Goal: Task Accomplishment & Management: Use online tool/utility

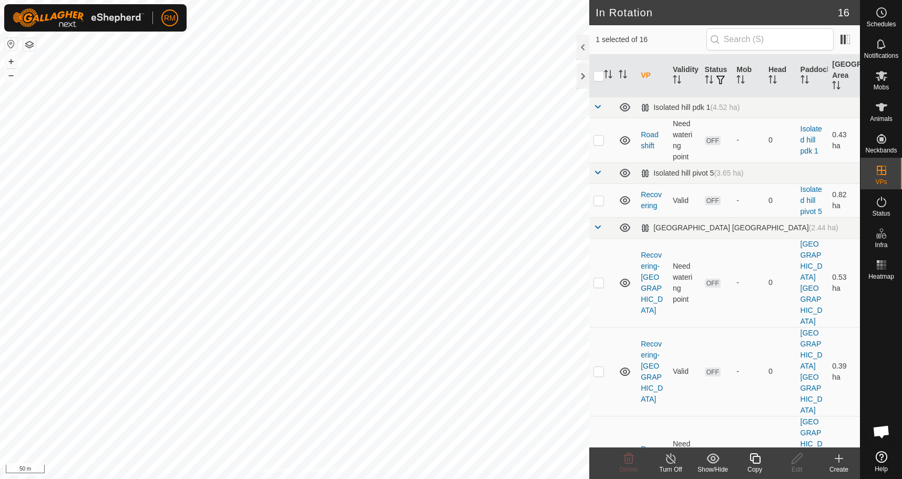
click at [753, 459] on icon at bounding box center [755, 458] width 11 height 11
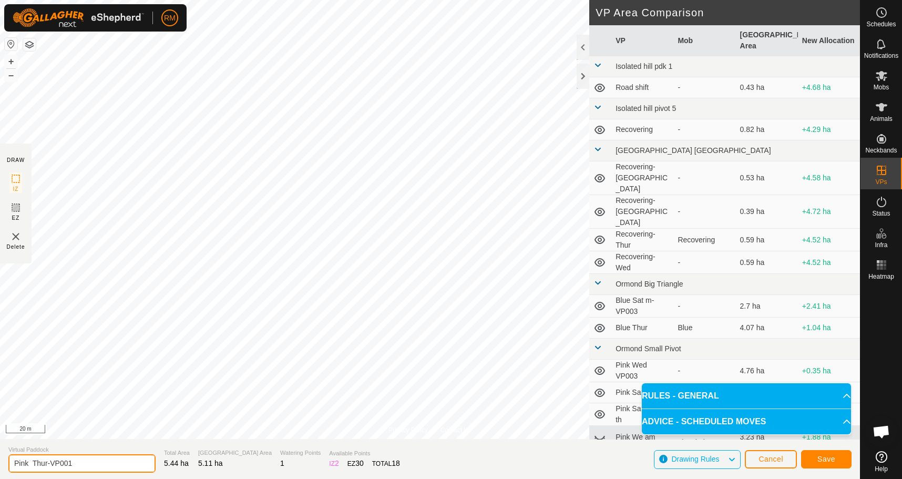
click at [74, 459] on input "Pink Thur-VP001" at bounding box center [81, 463] width 147 height 18
type input "Pink fri"
click at [822, 459] on span "Save" at bounding box center [826, 459] width 18 height 8
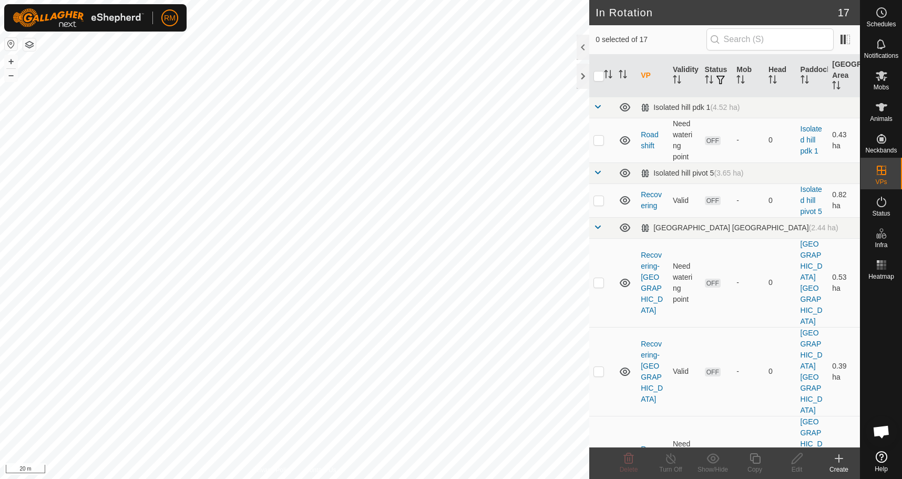
checkbox input "true"
click at [754, 462] on icon at bounding box center [755, 458] width 13 height 13
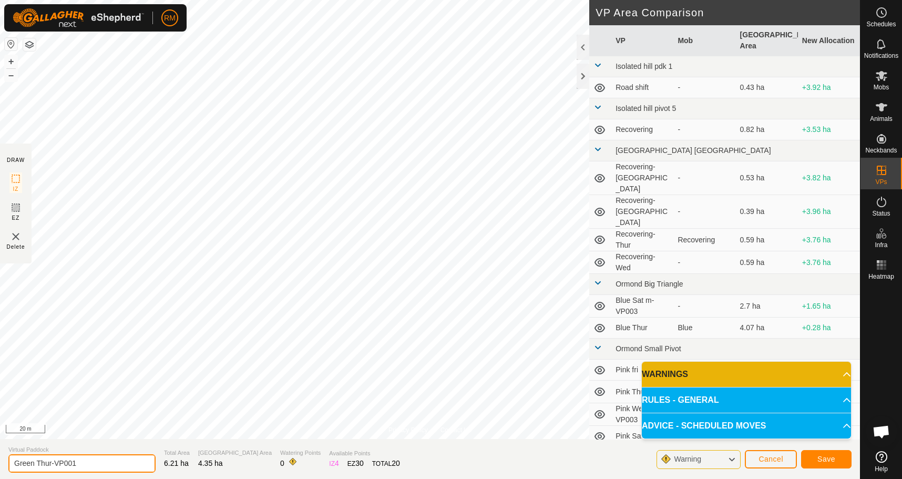
click at [86, 461] on input "Green Thur-VP001" at bounding box center [81, 463] width 147 height 18
type input "Green Fri"
click at [827, 457] on span "Save" at bounding box center [826, 459] width 18 height 8
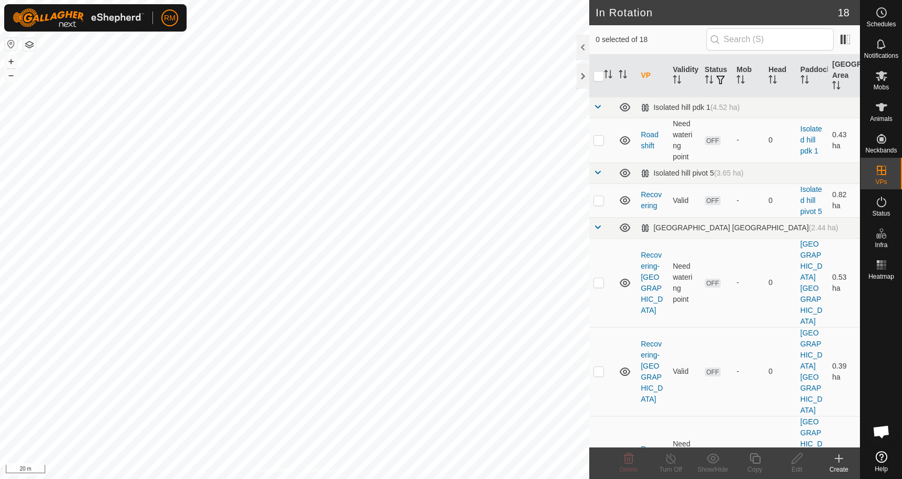
checkbox input "true"
click at [752, 459] on icon at bounding box center [755, 458] width 13 height 13
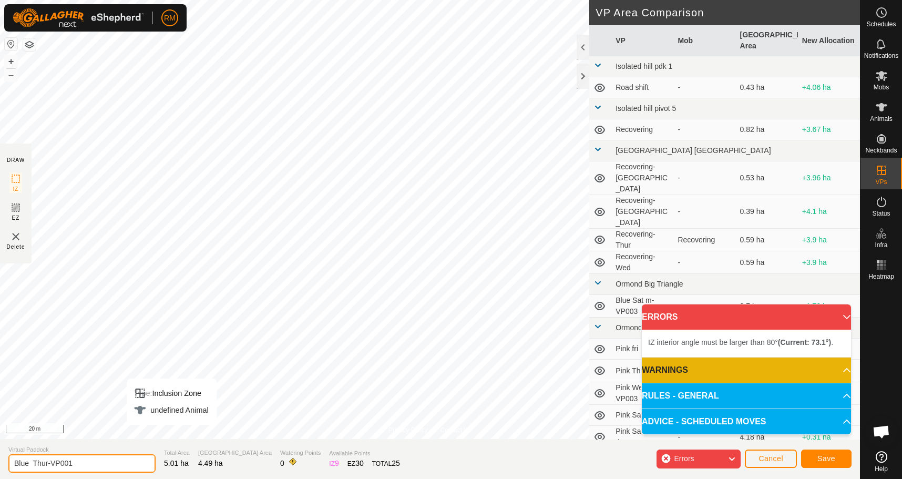
click at [92, 461] on input "Blue Thur-VP001" at bounding box center [81, 463] width 147 height 18
type input "Blue Fri"
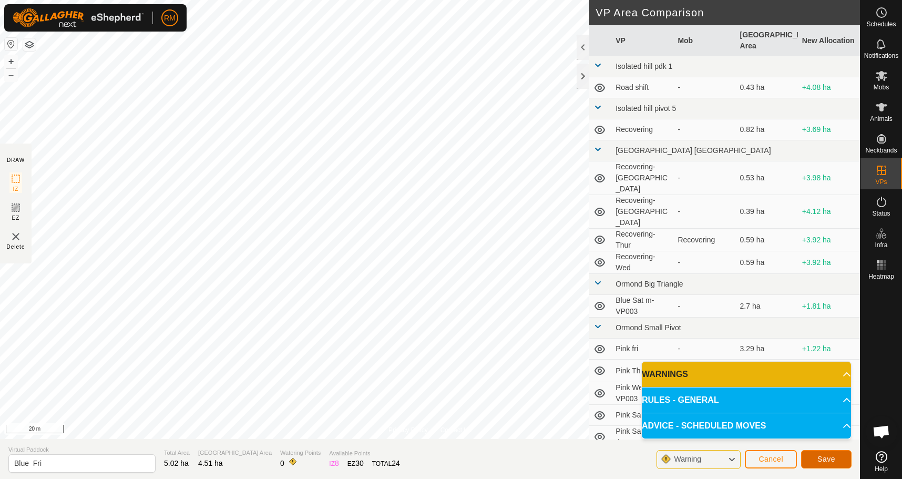
click at [820, 459] on span "Save" at bounding box center [826, 459] width 18 height 8
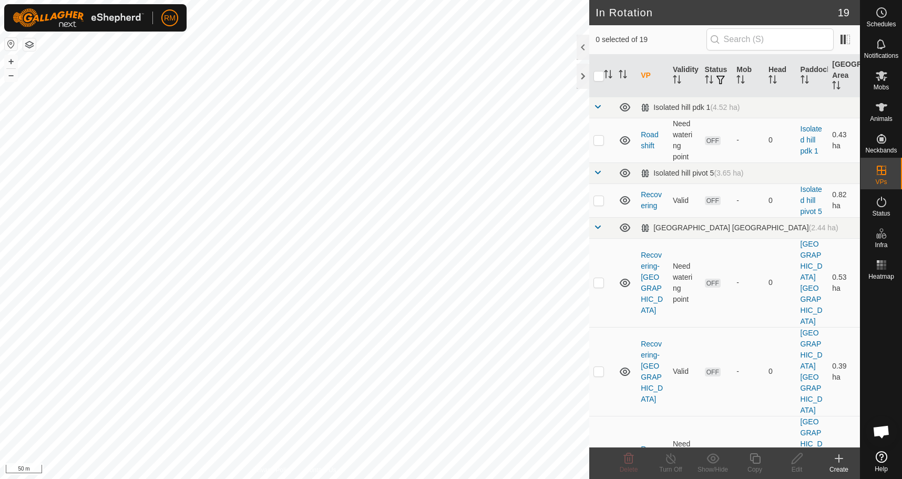
checkbox input "true"
click at [752, 457] on icon at bounding box center [755, 458] width 13 height 13
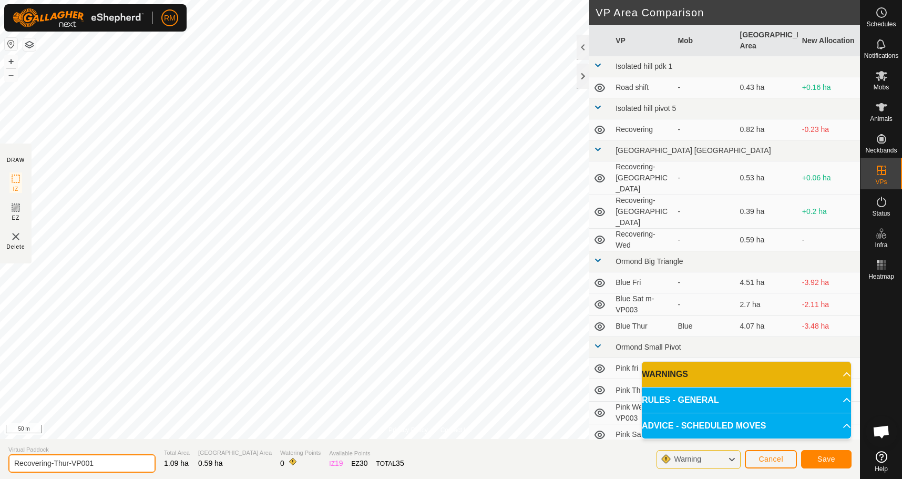
click at [103, 464] on input "Recovering-Thur-VP001" at bounding box center [81, 463] width 147 height 18
type input "Recovering-Fri"
click at [816, 459] on button "Save" at bounding box center [826, 459] width 50 height 18
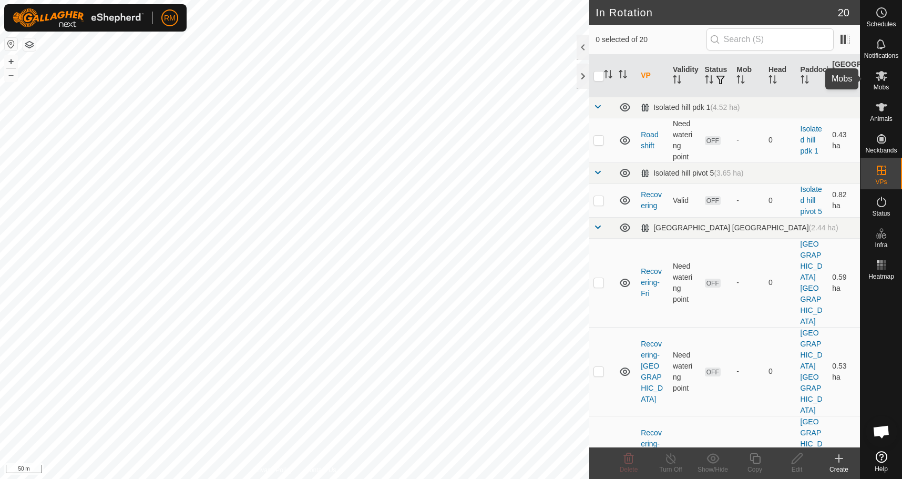
click at [881, 75] on icon at bounding box center [882, 76] width 12 height 10
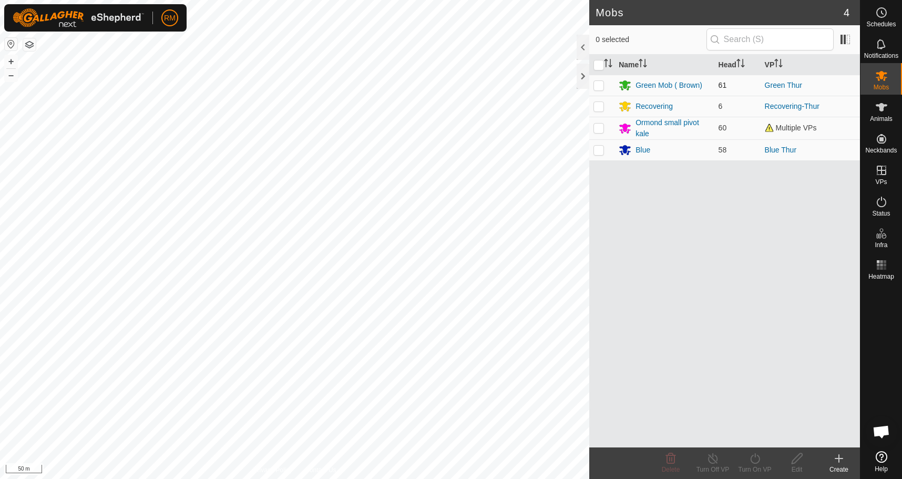
click at [593, 83] on td at bounding box center [601, 85] width 25 height 21
checkbox input "true"
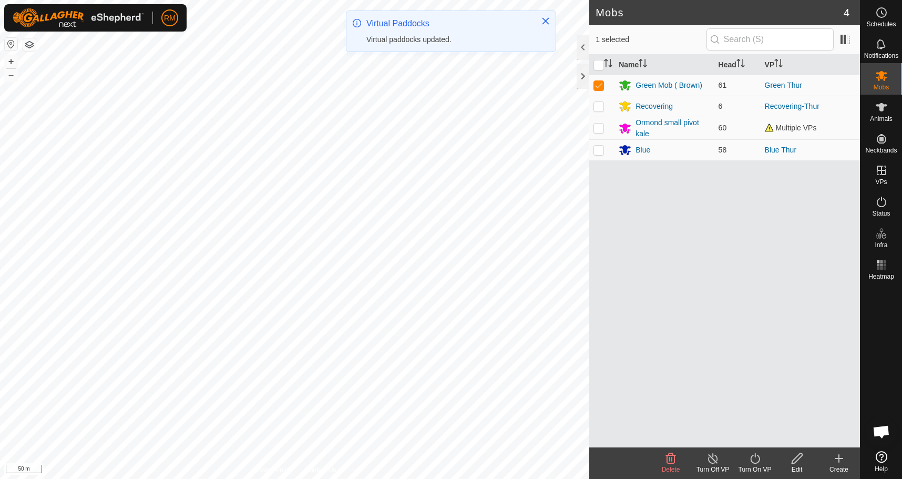
click at [755, 461] on icon at bounding box center [755, 458] width 13 height 13
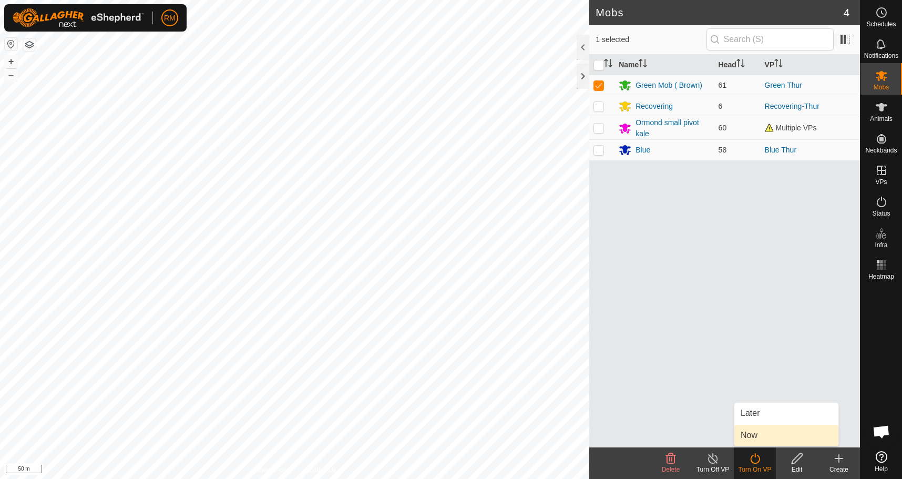
click at [763, 435] on link "Now" at bounding box center [786, 435] width 104 height 21
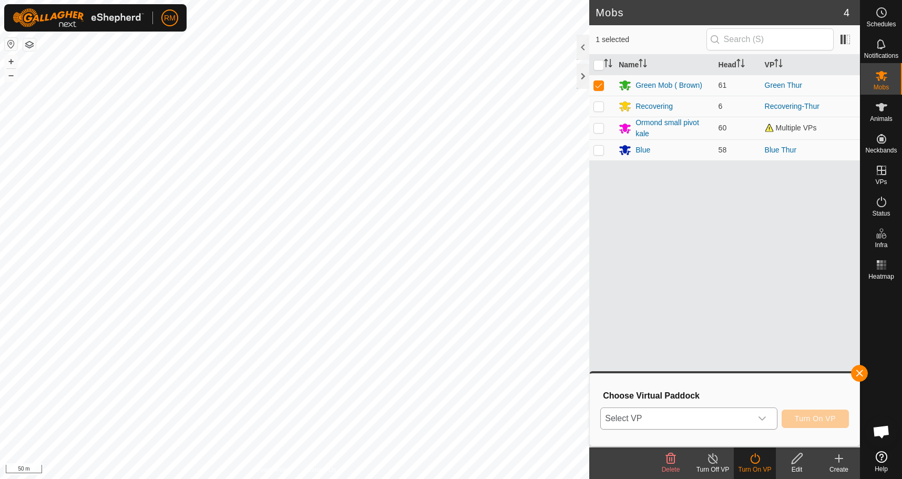
click at [763, 417] on icon "dropdown trigger" at bounding box center [762, 418] width 8 height 8
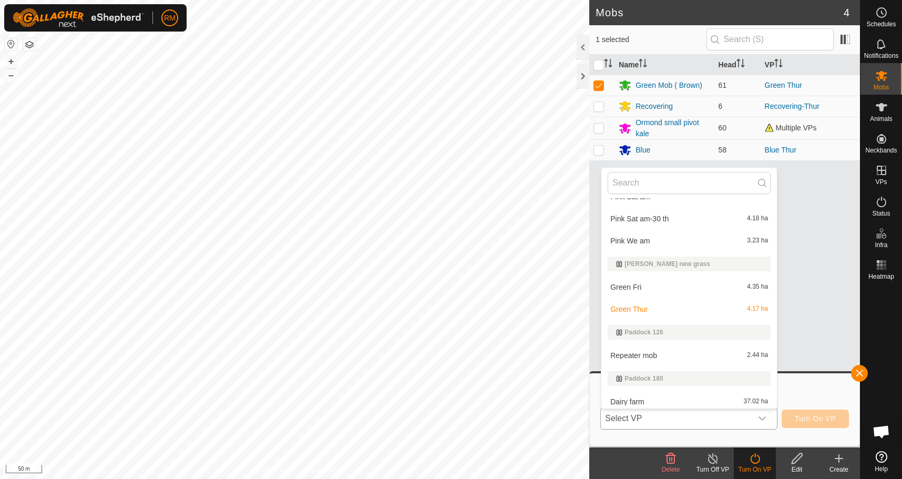
scroll to position [424, 0]
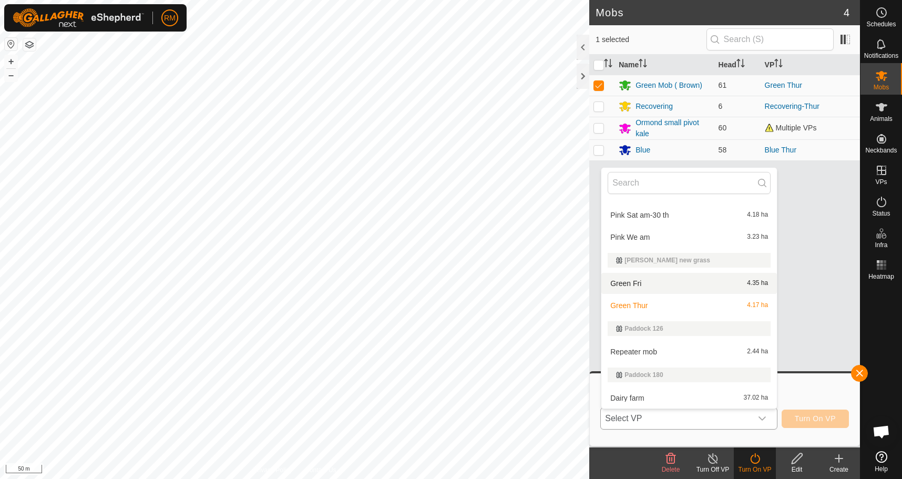
click at [643, 283] on li "Green Fri 4.35 ha" at bounding box center [689, 283] width 176 height 21
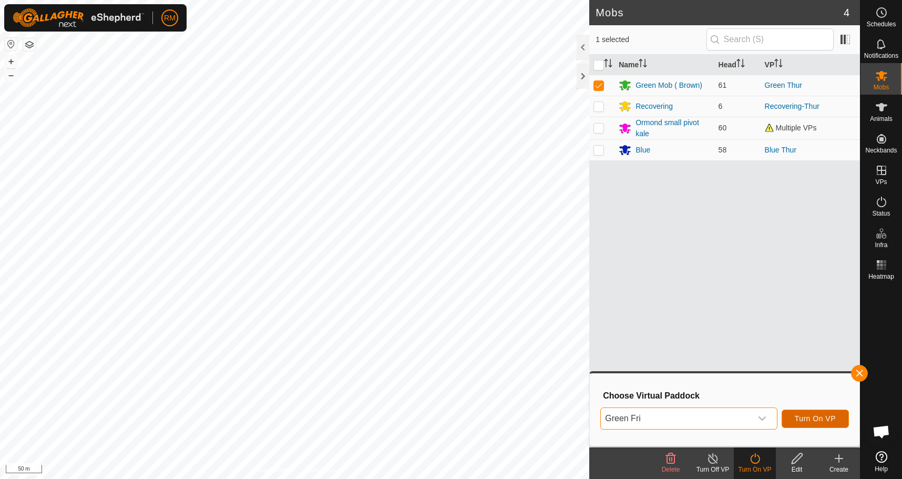
click at [821, 418] on span "Turn On VP" at bounding box center [815, 418] width 41 height 8
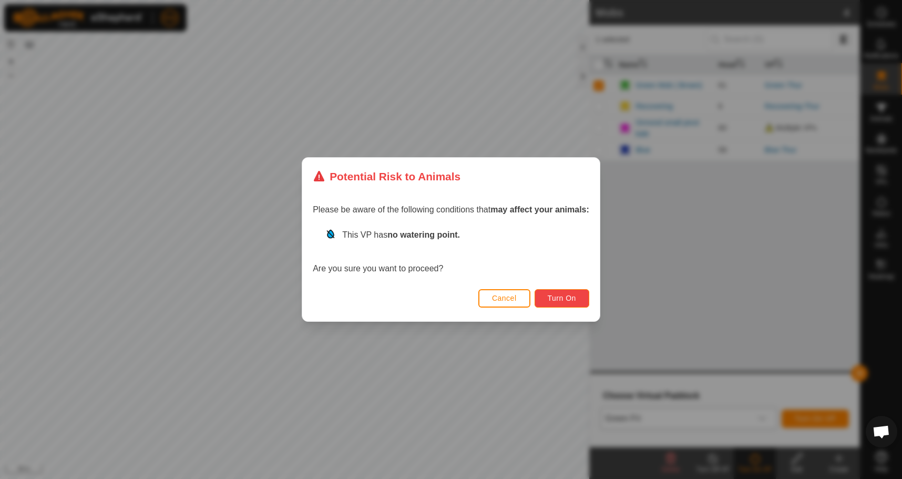
click at [576, 298] on span "Turn On" at bounding box center [562, 298] width 28 height 8
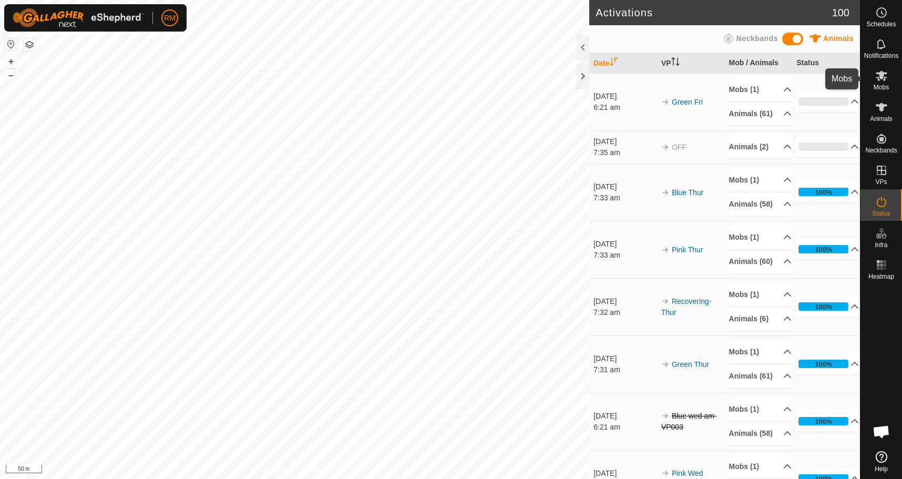
click at [882, 76] on icon at bounding box center [882, 76] width 12 height 10
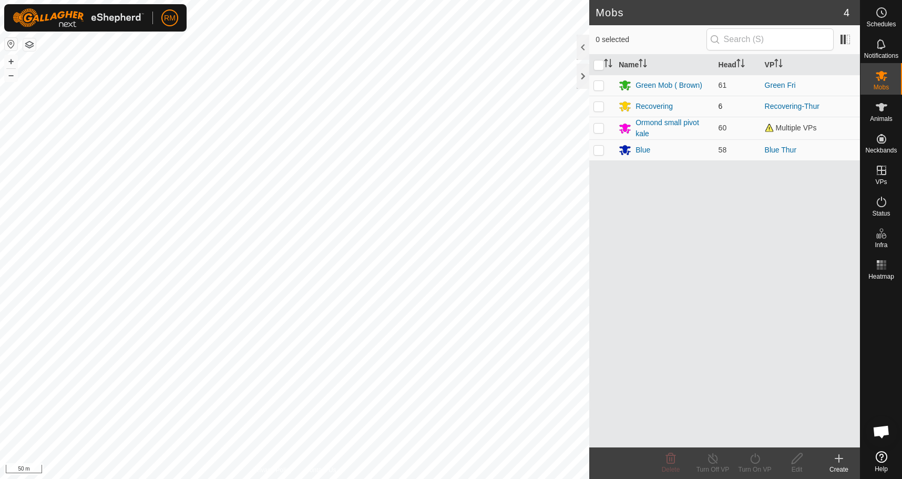
click at [598, 107] on p-checkbox at bounding box center [599, 106] width 11 height 8
checkbox input "true"
click at [754, 458] on icon at bounding box center [755, 458] width 13 height 13
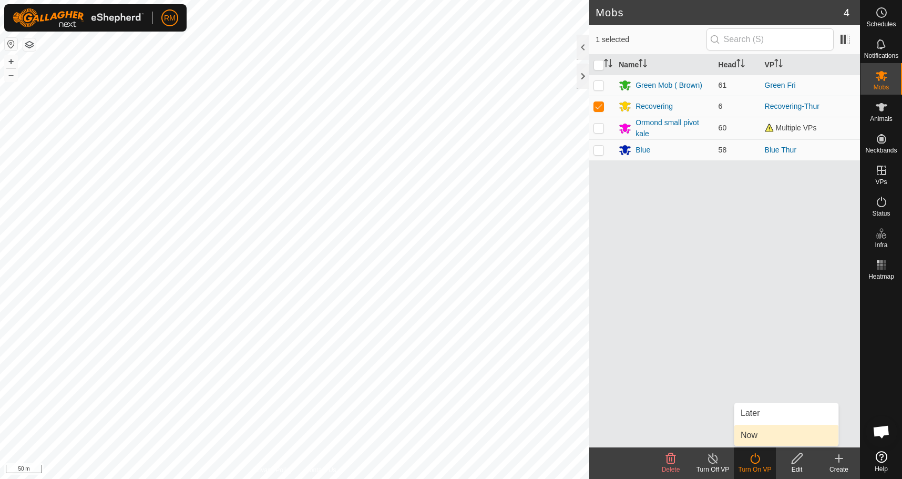
click at [773, 432] on link "Now" at bounding box center [786, 435] width 104 height 21
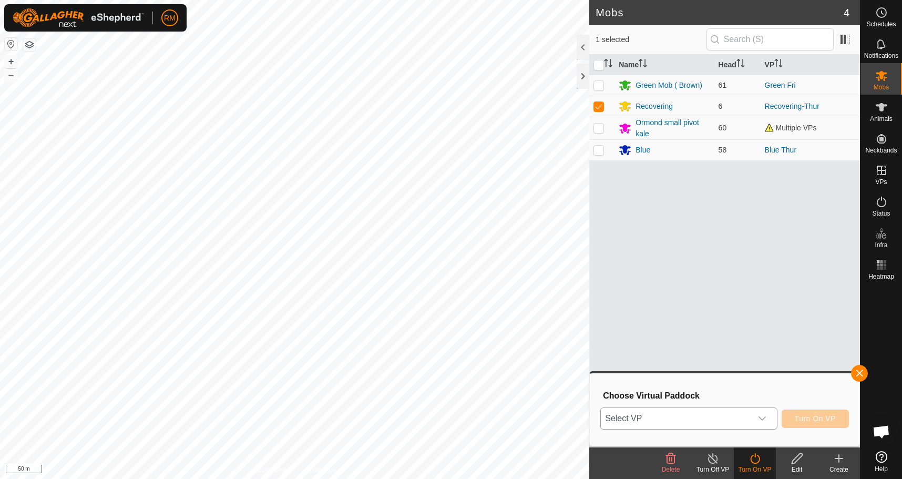
click at [762, 418] on icon "dropdown trigger" at bounding box center [762, 418] width 8 height 8
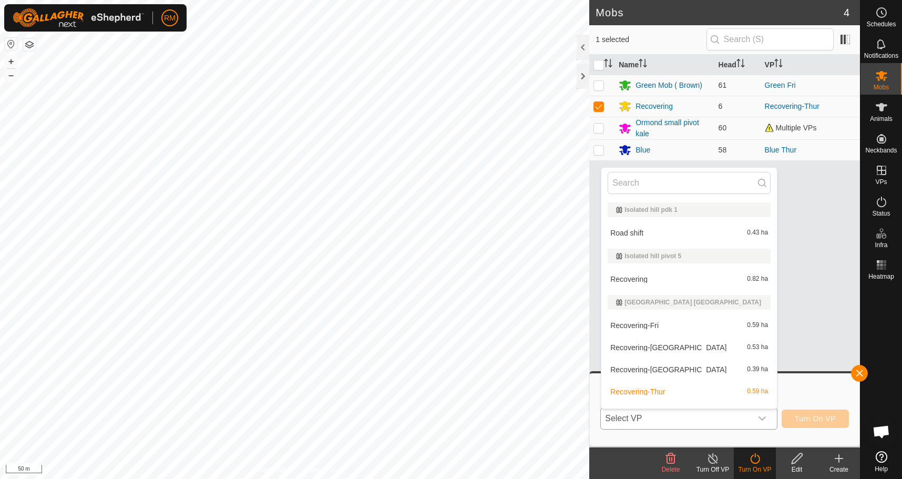
click at [660, 321] on li "Recovering-Fri 0.59 ha" at bounding box center [689, 325] width 176 height 21
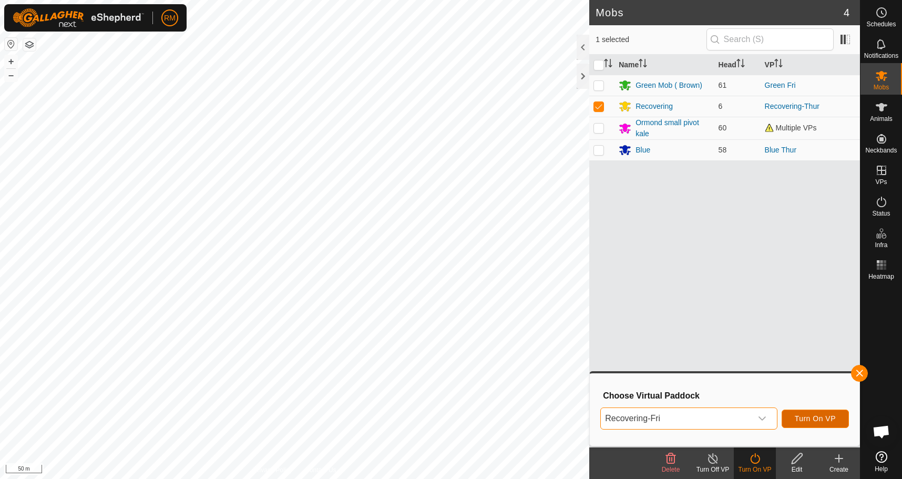
click at [801, 418] on span "Turn On VP" at bounding box center [815, 418] width 41 height 8
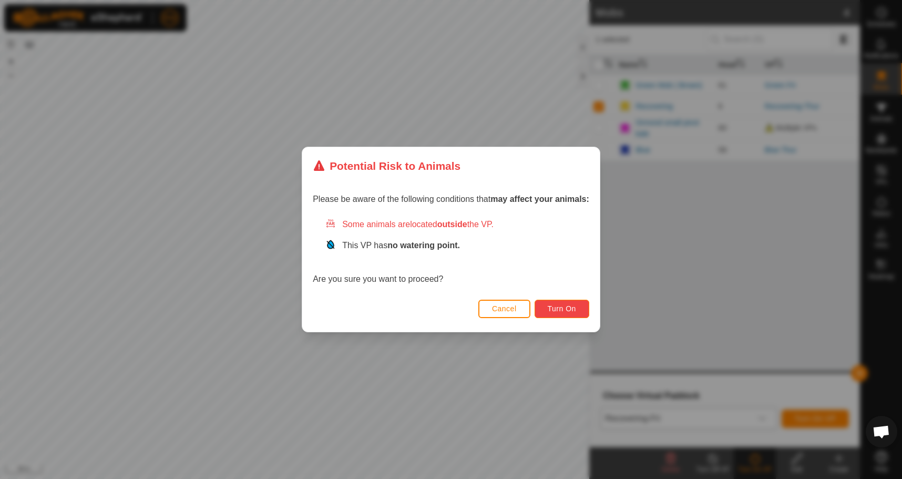
click at [567, 308] on span "Turn On" at bounding box center [562, 308] width 28 height 8
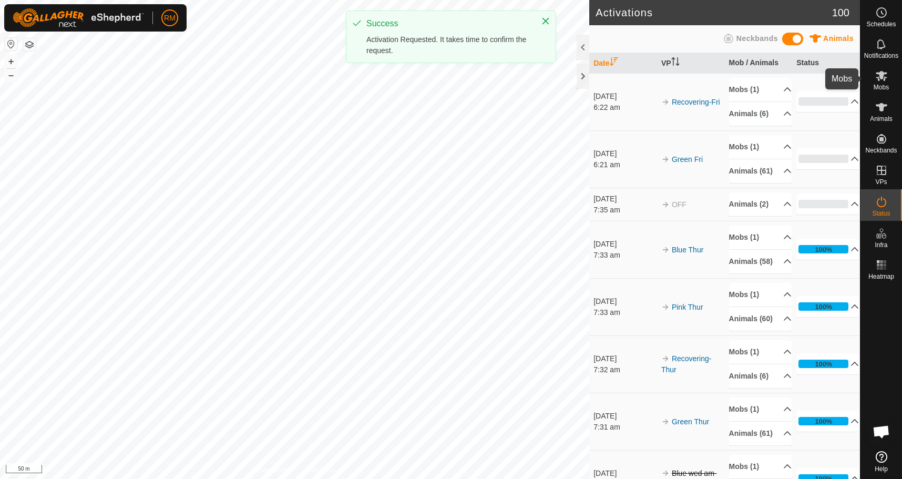
click at [894, 79] on div "Mobs" at bounding box center [882, 79] width 42 height 32
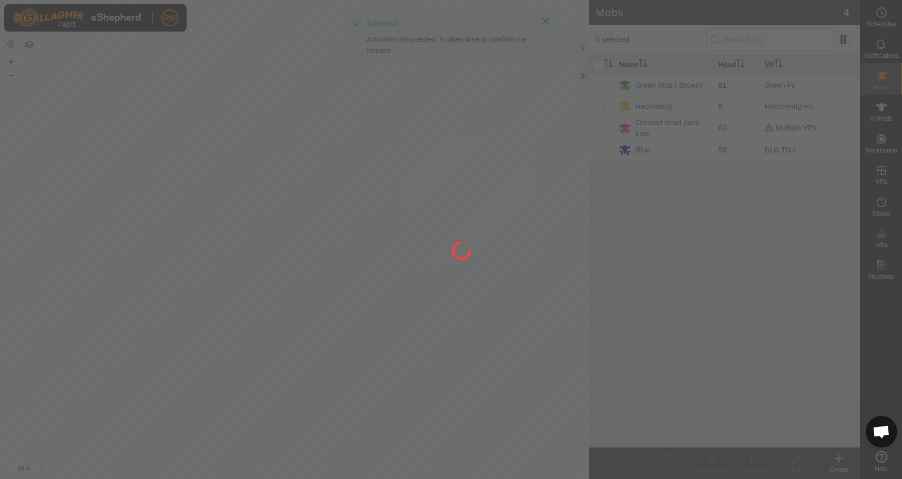
click at [880, 79] on div at bounding box center [451, 239] width 902 height 479
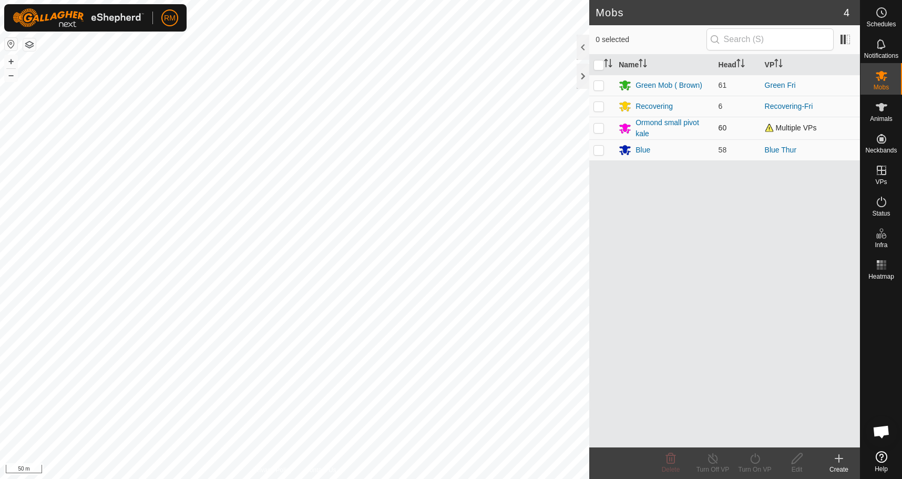
click at [595, 131] on p-checkbox at bounding box center [599, 128] width 11 height 8
checkbox input "true"
click at [751, 464] on icon at bounding box center [755, 458] width 13 height 13
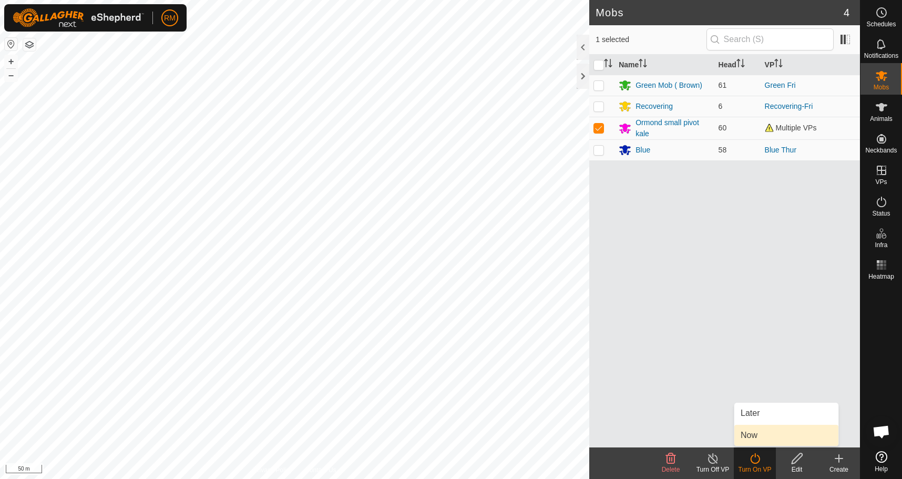
click at [746, 433] on link "Now" at bounding box center [786, 435] width 104 height 21
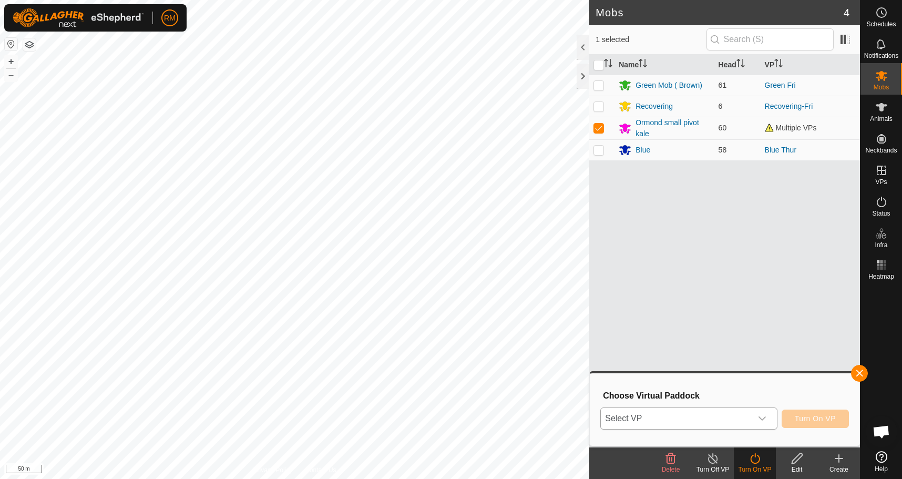
click at [761, 416] on icon "dropdown trigger" at bounding box center [762, 418] width 8 height 8
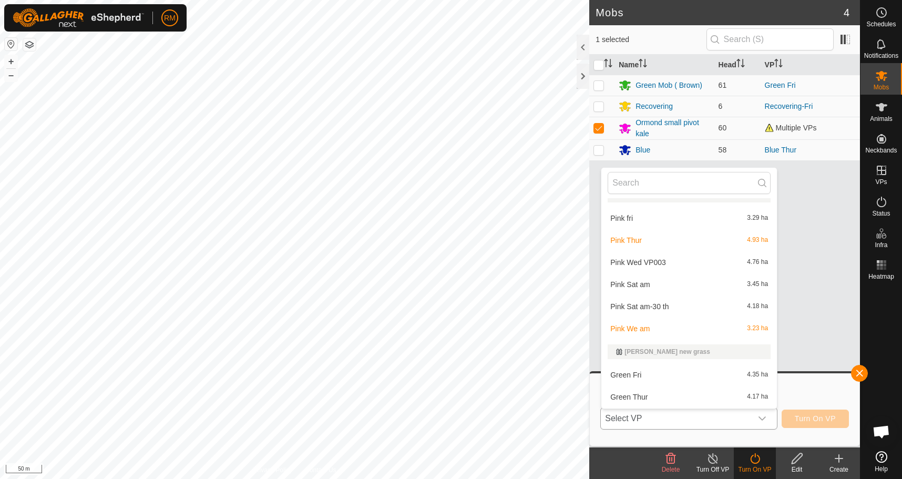
scroll to position [333, 0]
click at [639, 217] on li "Pink fri 3.29 ha" at bounding box center [689, 217] width 176 height 21
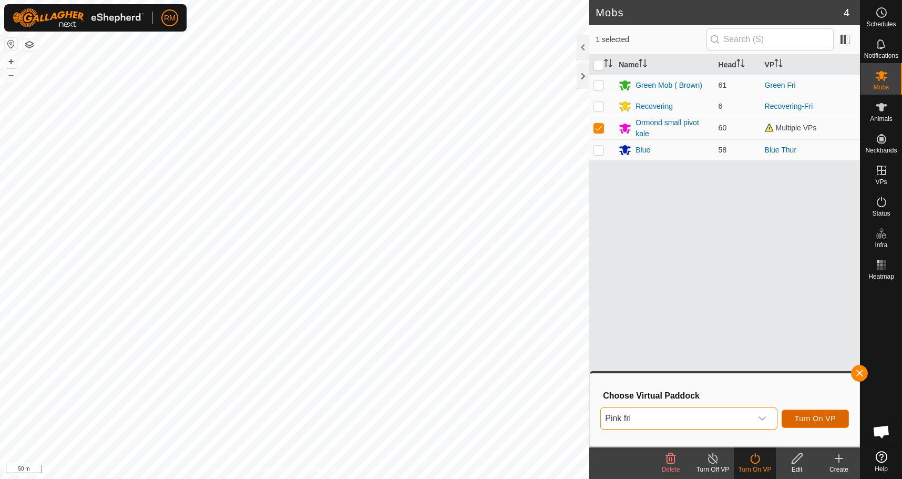
click at [815, 413] on button "Turn On VP" at bounding box center [815, 419] width 67 height 18
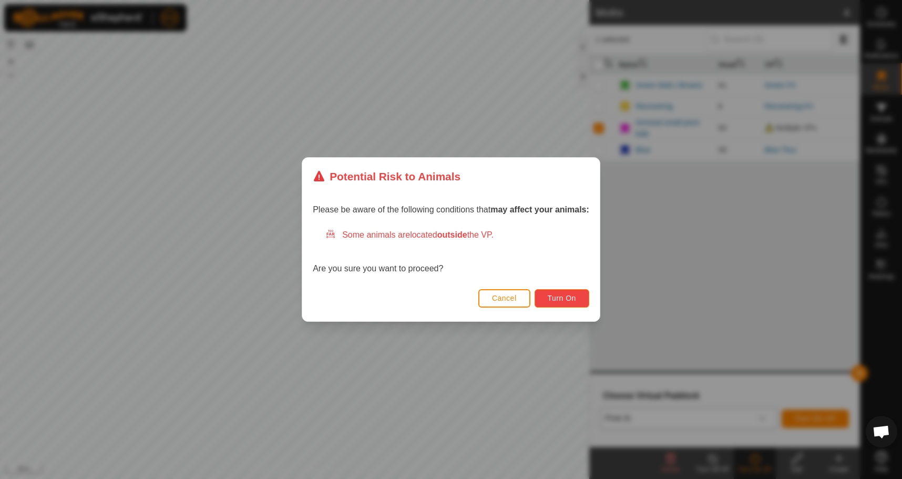
click at [563, 295] on span "Turn On" at bounding box center [562, 298] width 28 height 8
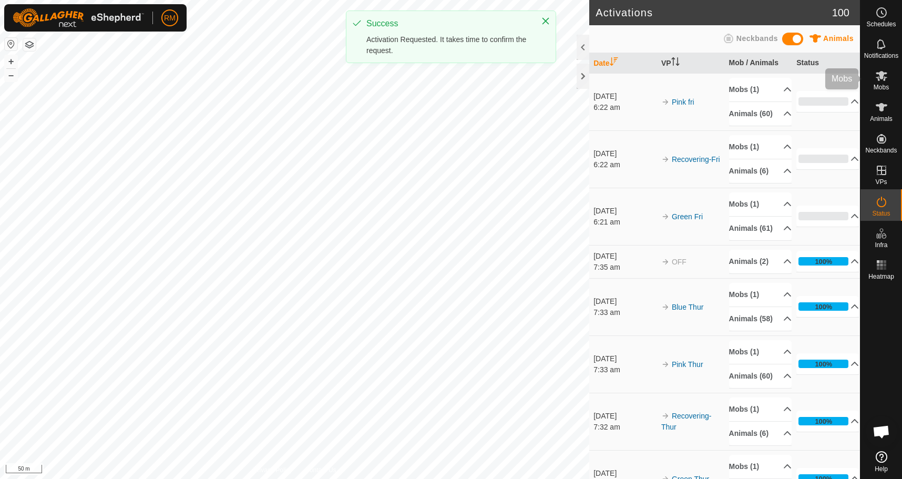
click at [880, 78] on icon at bounding box center [882, 76] width 12 height 10
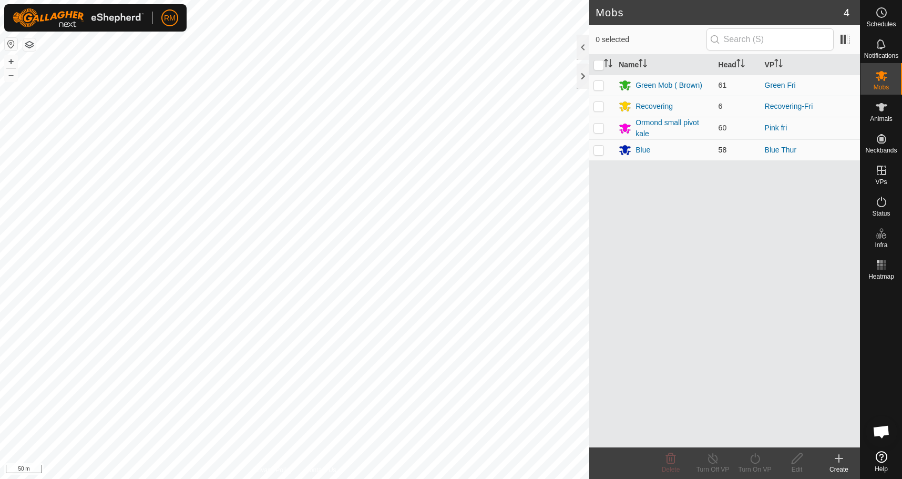
click at [596, 152] on p-checkbox at bounding box center [599, 150] width 11 height 8
checkbox input "true"
click at [754, 459] on icon at bounding box center [755, 458] width 13 height 13
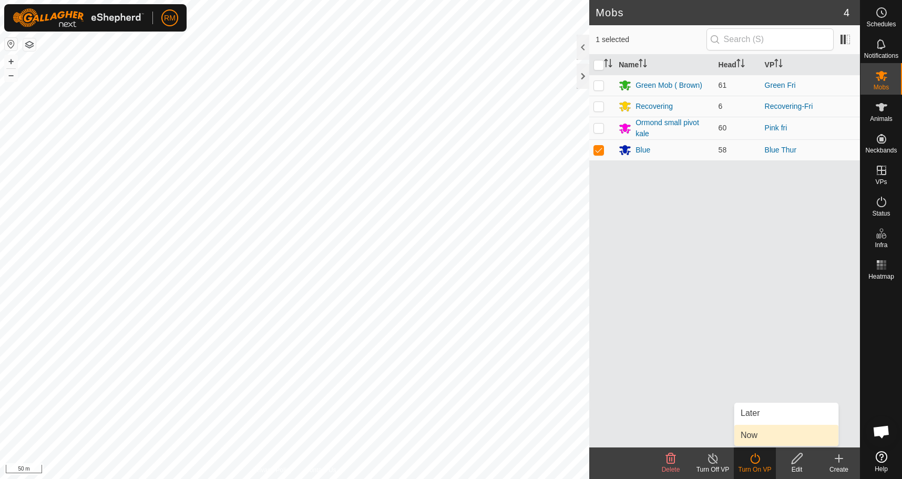
click at [743, 435] on link "Now" at bounding box center [786, 435] width 104 height 21
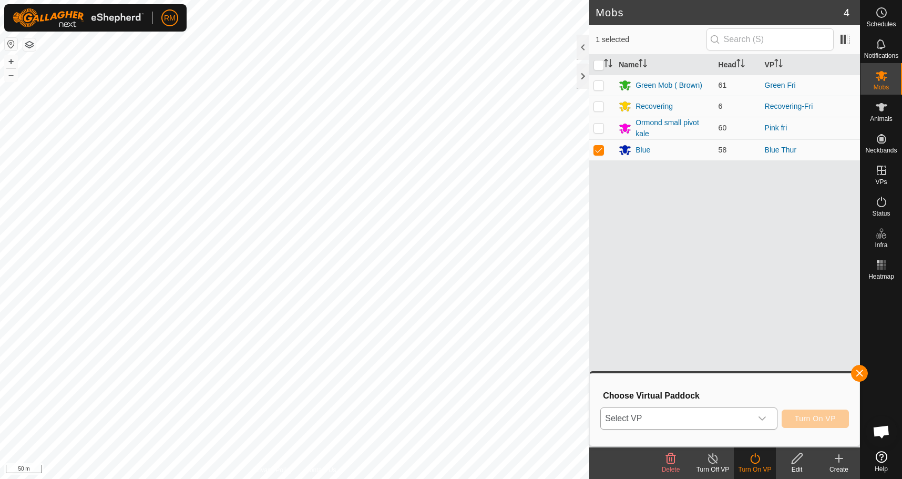
click at [764, 420] on icon "dropdown trigger" at bounding box center [762, 418] width 8 height 8
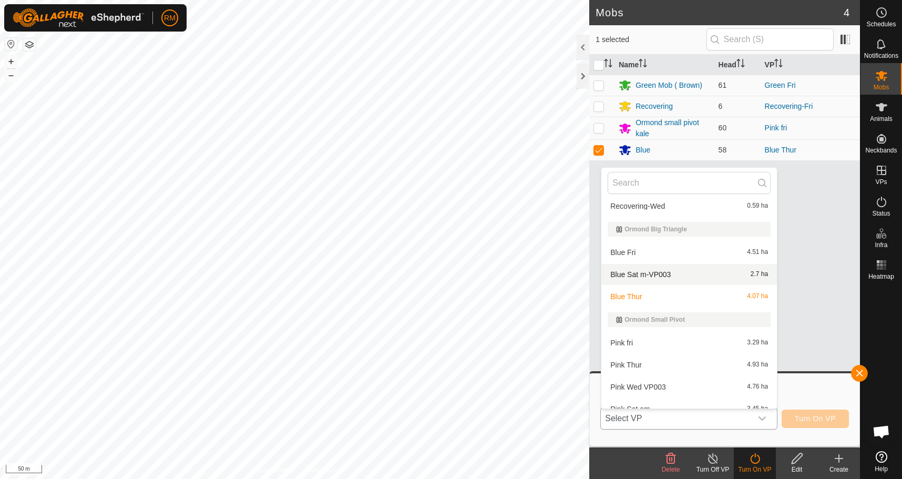
scroll to position [208, 0]
click at [642, 252] on li "Blue Fri 4.51 ha" at bounding box center [689, 251] width 176 height 21
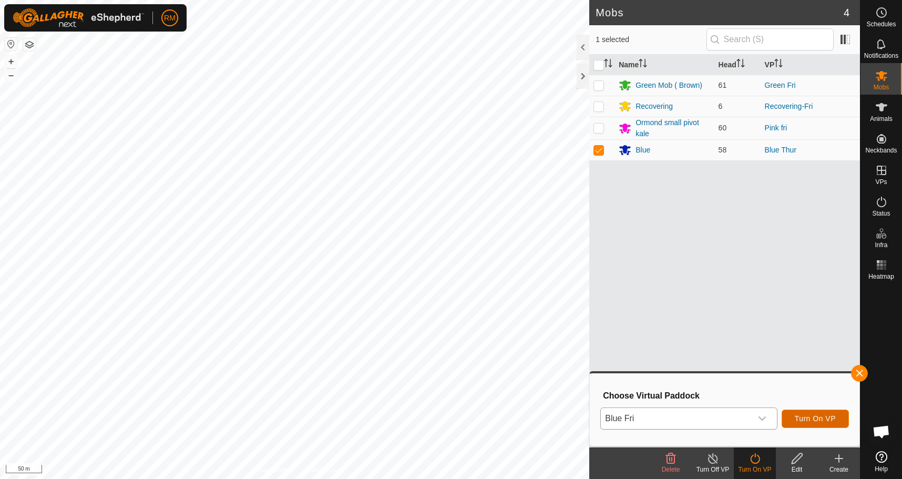
click at [813, 421] on span "Turn On VP" at bounding box center [815, 418] width 41 height 8
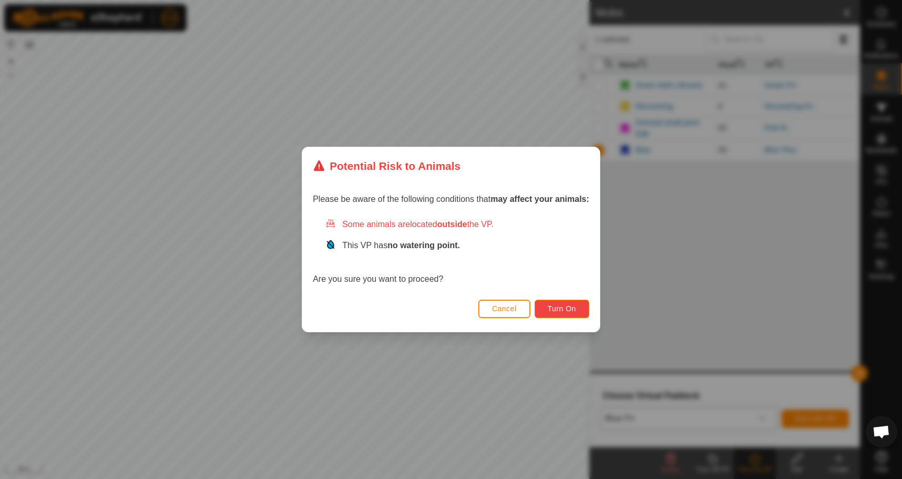
click at [571, 309] on span "Turn On" at bounding box center [562, 308] width 28 height 8
